Goal: Find specific page/section: Find specific page/section

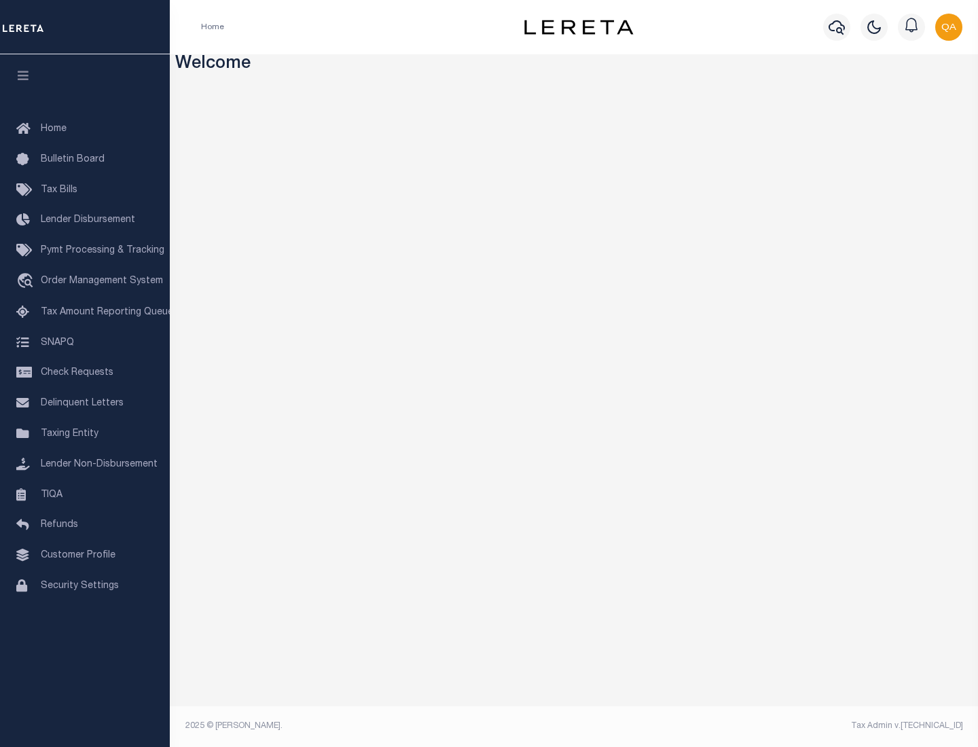
click at [85, 494] on link "TIQA" at bounding box center [85, 495] width 170 height 31
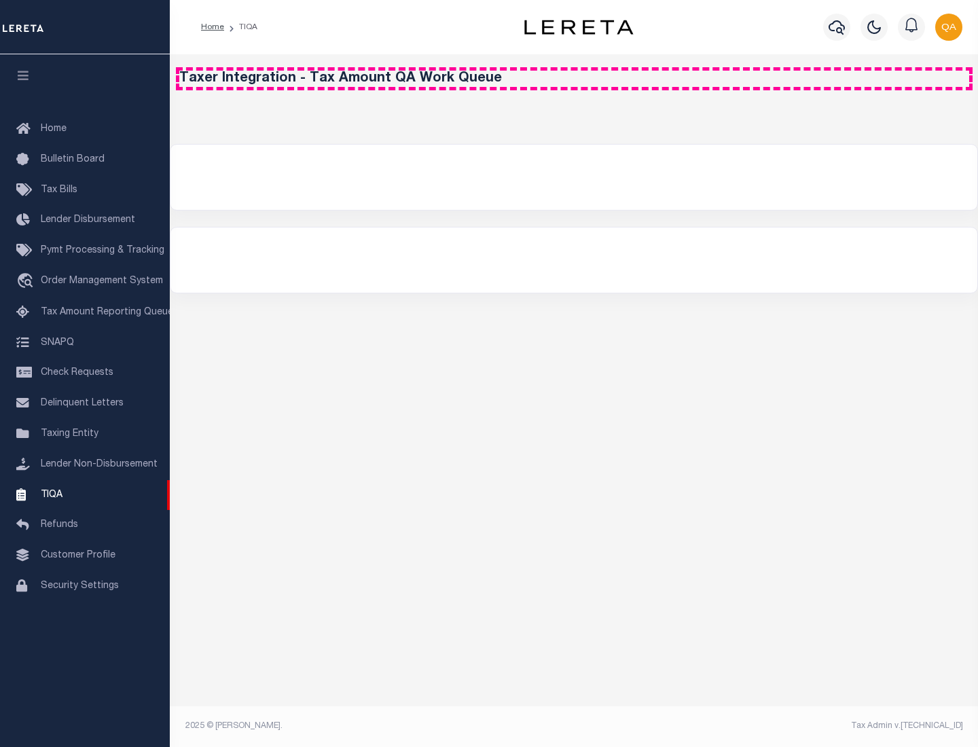
select select "200"
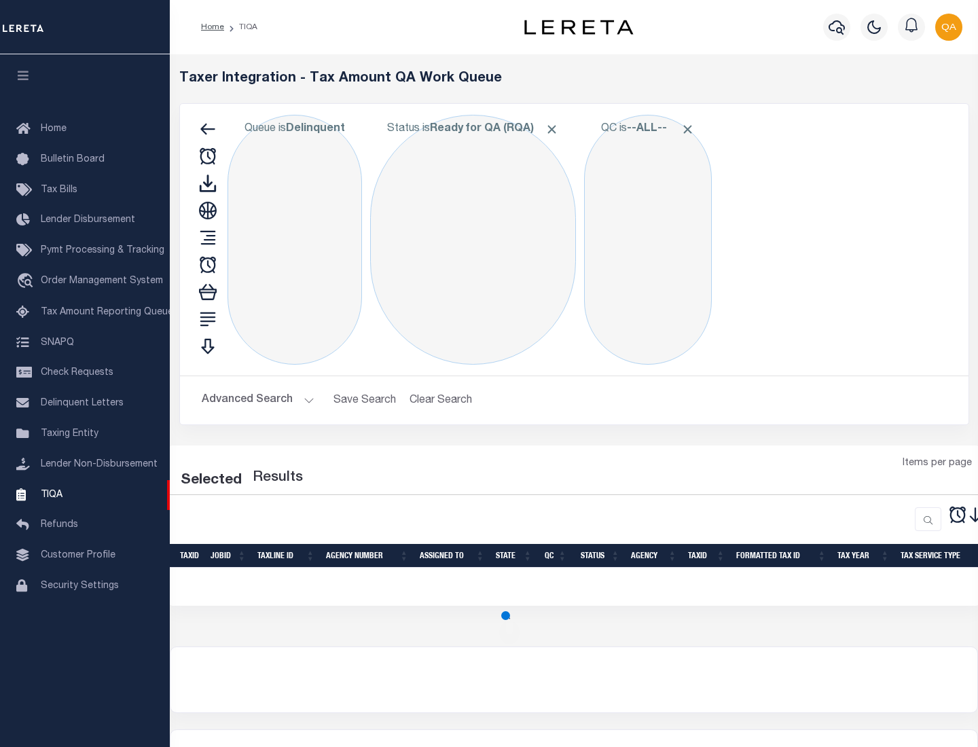
select select "200"
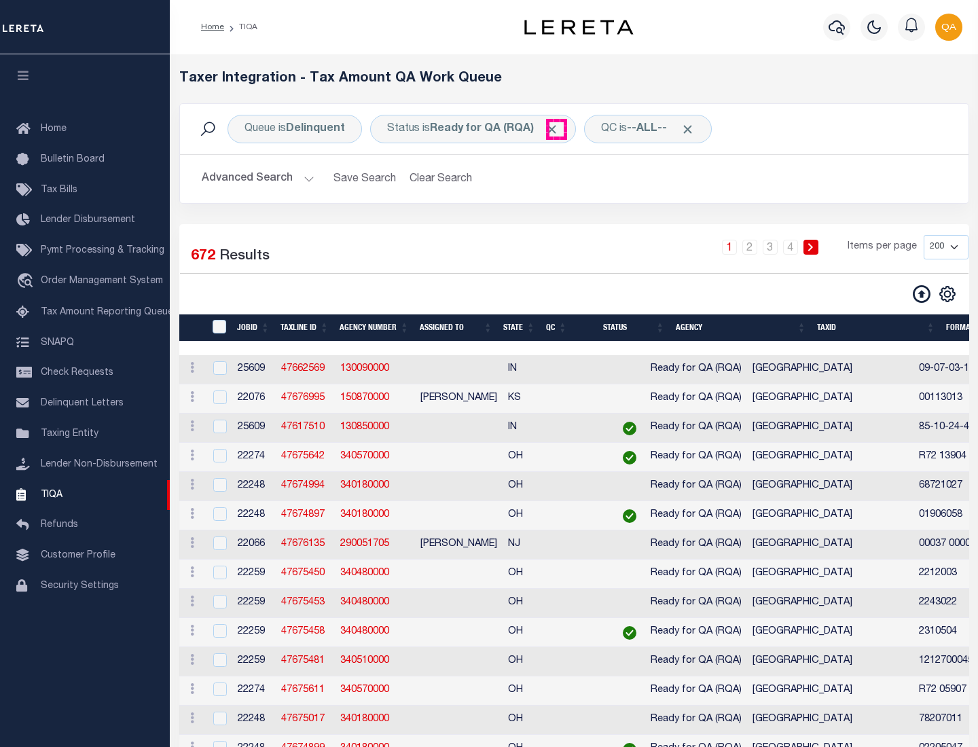
click at [556, 129] on span "Click to Remove" at bounding box center [552, 129] width 14 height 14
